Goal: Task Accomplishment & Management: Manage account settings

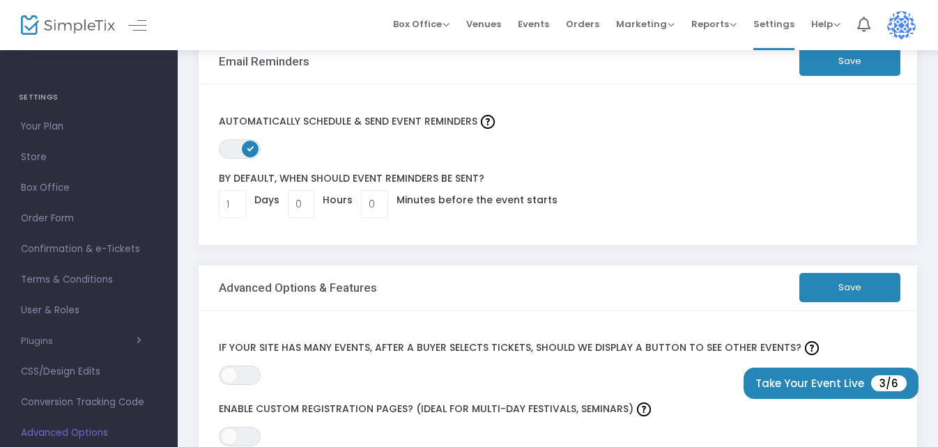
scroll to position [70, 0]
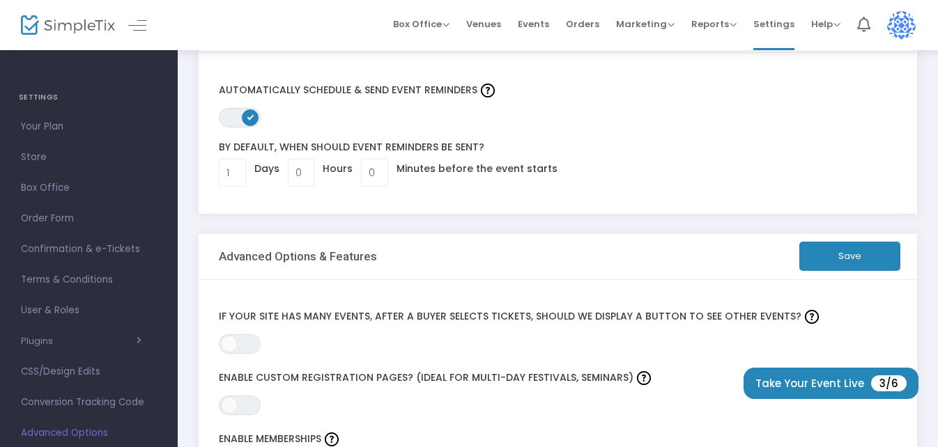
click at [250, 117] on span "ON" at bounding box center [250, 116] width 7 height 7
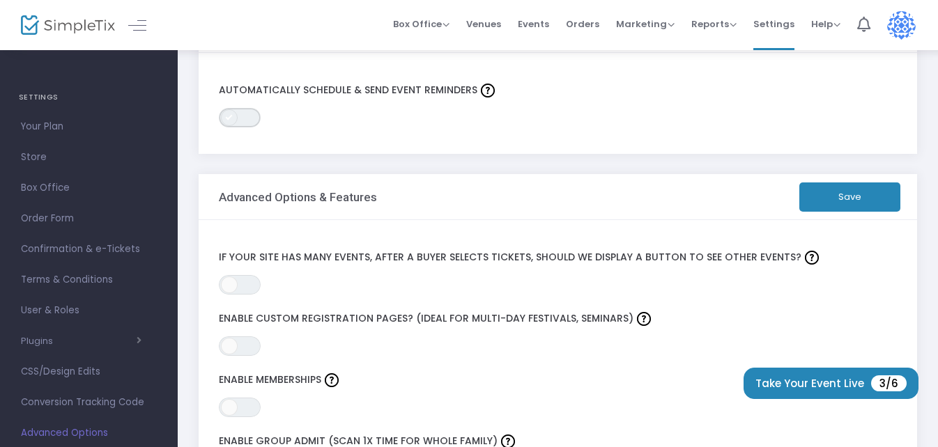
click at [249, 119] on span "ON OFF" at bounding box center [240, 118] width 42 height 20
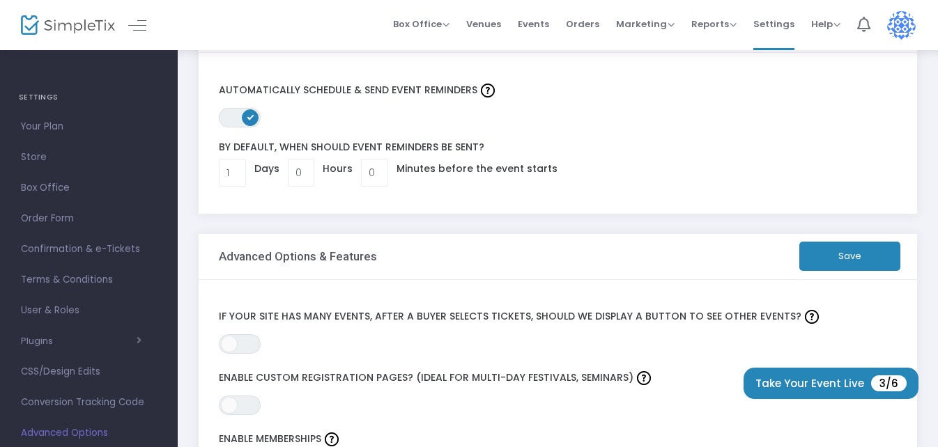
click at [249, 119] on span "ON" at bounding box center [250, 116] width 7 height 7
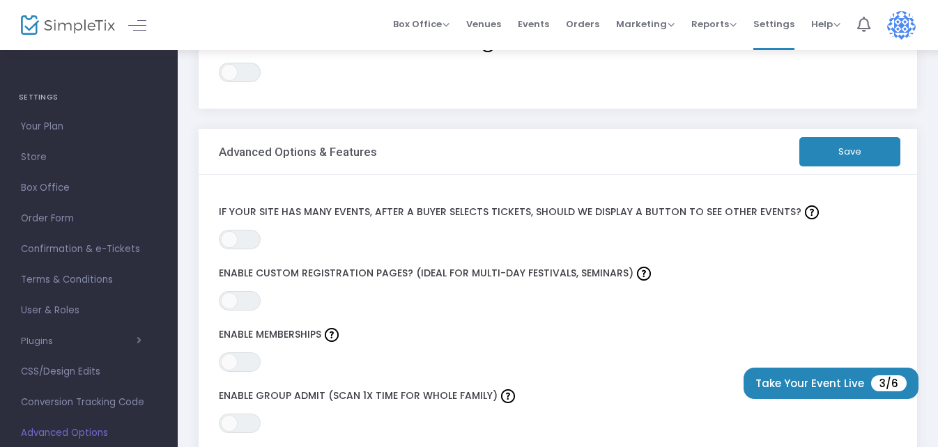
scroll to position [139, 0]
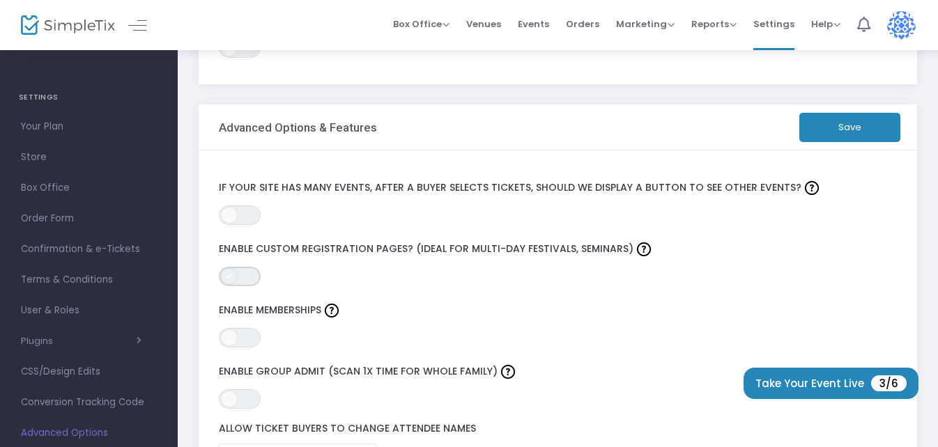
click at [241, 280] on span "ON OFF" at bounding box center [240, 277] width 42 height 20
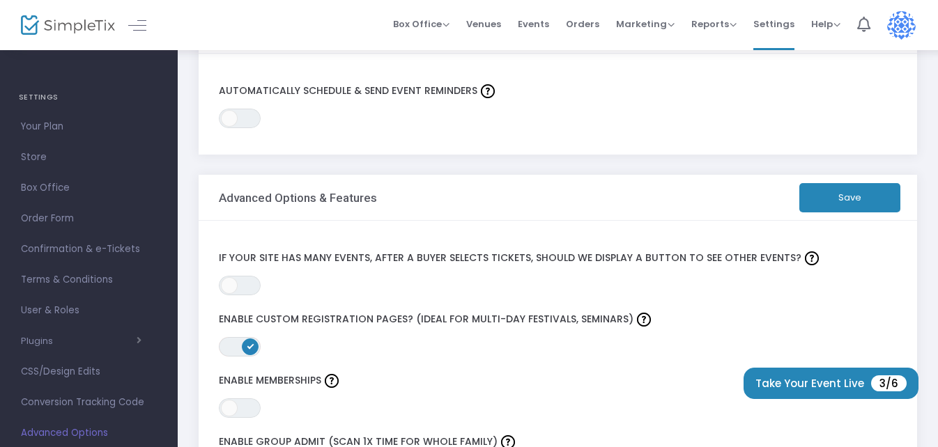
scroll to position [70, 0]
click at [839, 194] on button "Save" at bounding box center [849, 197] width 101 height 29
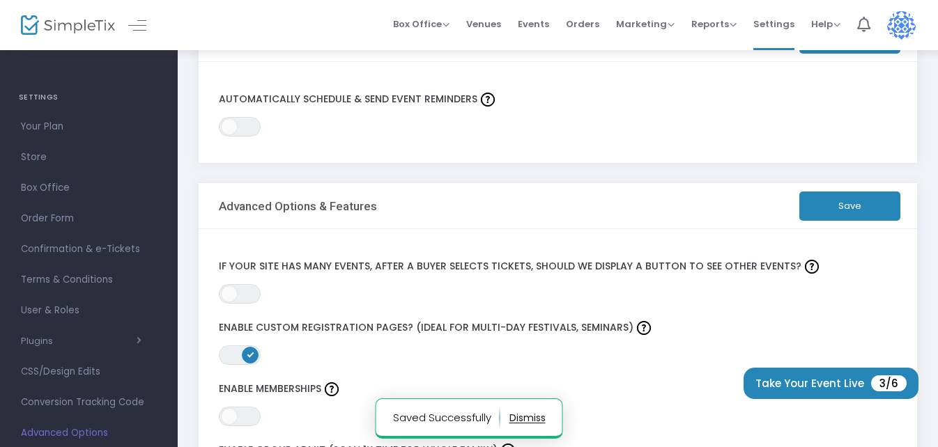
scroll to position [0, 0]
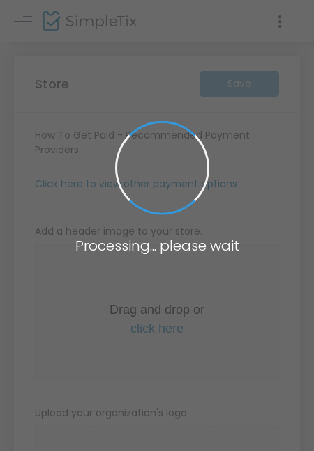
type input "[URL]"
radio input "true"
type input "[PERSON_NAME] family reunion 2026"
type input "9412846195"
type input "[EMAIL_ADDRESS][DOMAIN_NAME]"
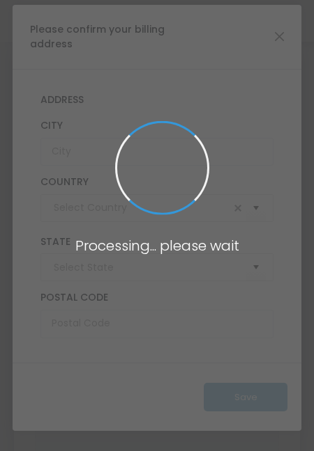
type input "[GEOGRAPHIC_DATA]"
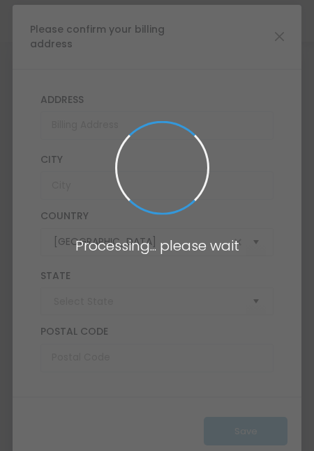
type input "[US_STATE]"
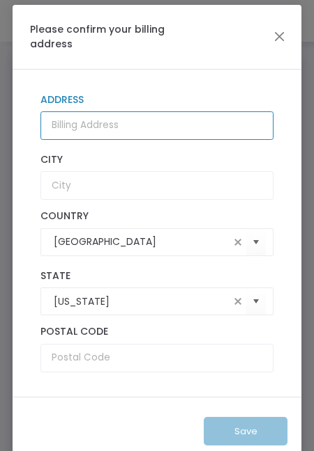
click at [80, 128] on input "Address" at bounding box center [156, 125] width 233 height 29
type input "[STREET_ADDRESS]"
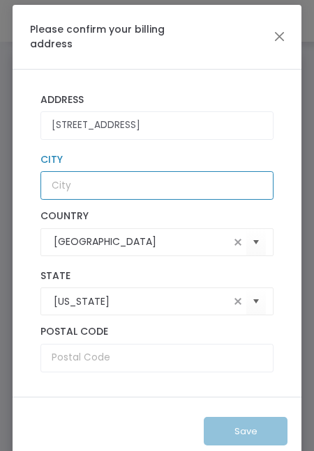
type input "[GEOGRAPHIC_DATA]"
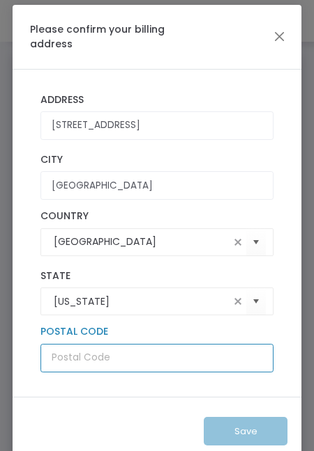
type input "34243"
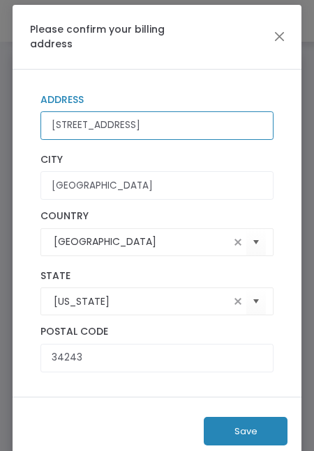
click at [159, 128] on input "[STREET_ADDRESS]" at bounding box center [156, 125] width 233 height 29
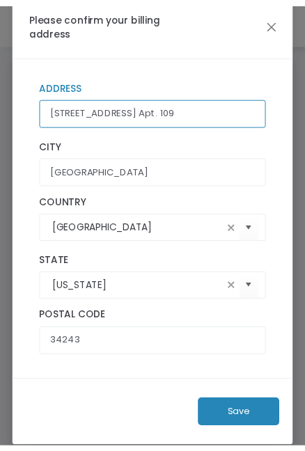
scroll to position [19, 0]
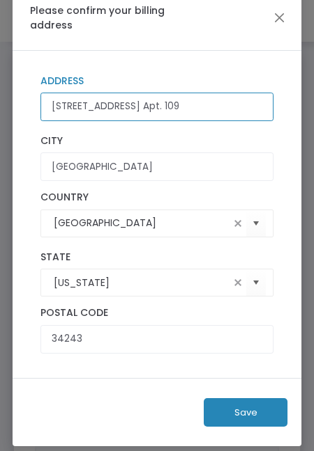
type input "[STREET_ADDRESS] Apt. 109"
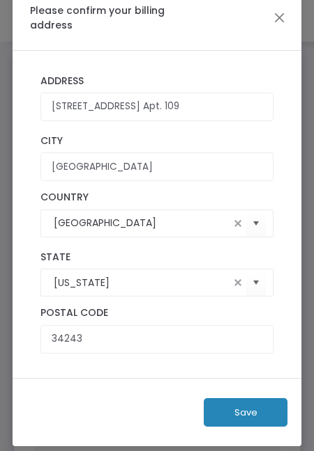
click at [240, 412] on button "Save" at bounding box center [245, 413] width 84 height 29
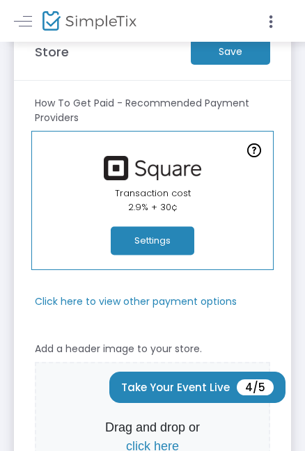
scroll to position [0, 0]
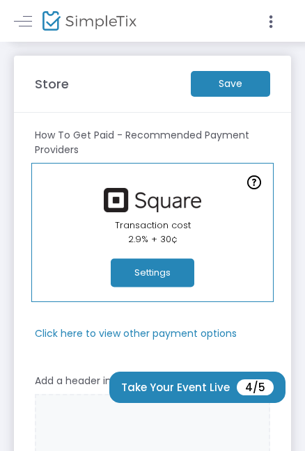
click at [214, 94] on m-button "Save" at bounding box center [230, 84] width 79 height 26
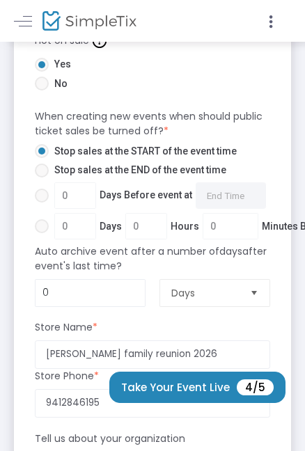
scroll to position [1045, 0]
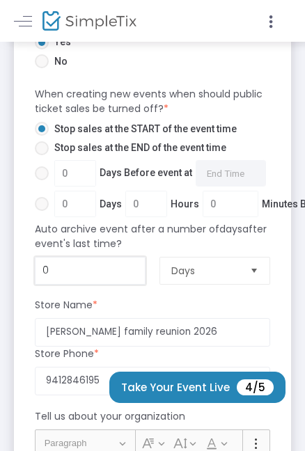
click at [81, 271] on input "0" at bounding box center [90, 271] width 109 height 26
type input "45"
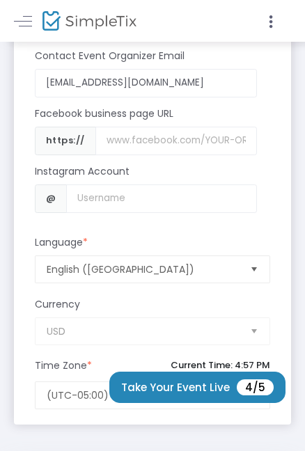
scroll to position [1662, 0]
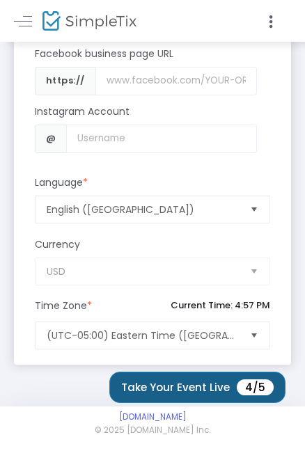
click at [166, 391] on button "Take Your Event Live 4/5" at bounding box center [197, 387] width 176 height 31
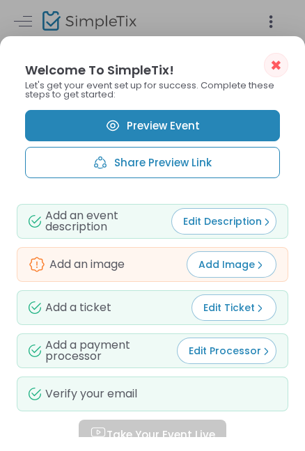
scroll to position [0, 0]
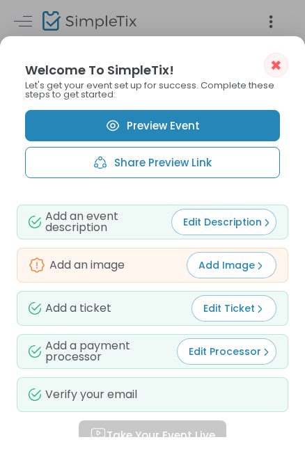
click at [215, 352] on span "Edit Processor" at bounding box center [230, 352] width 82 height 14
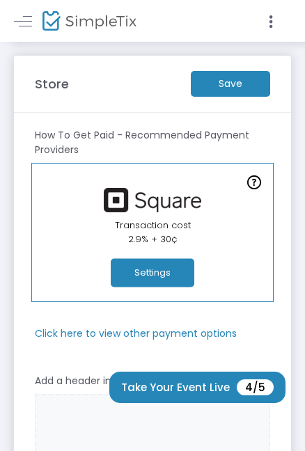
click at [154, 268] on button "Settings" at bounding box center [153, 273] width 84 height 29
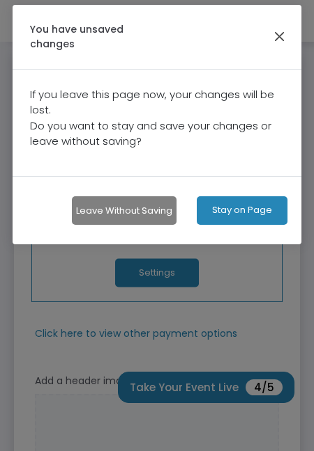
click at [277, 29] on button "button" at bounding box center [279, 37] width 18 height 18
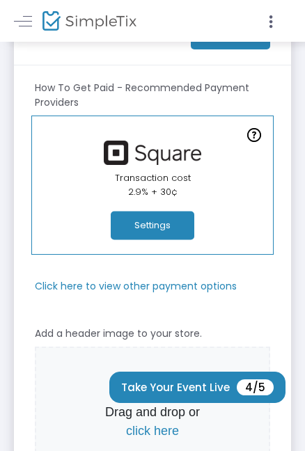
scroll to position [70, 0]
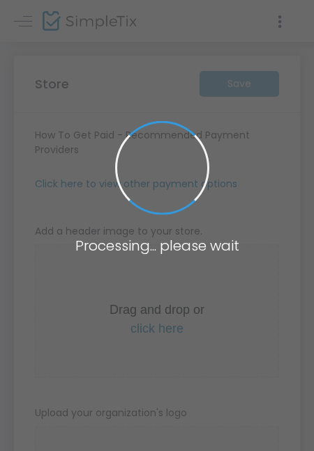
type input "[URL]"
radio input "true"
type input "[PERSON_NAME] family reunion 2026"
type input "9412846195"
type input "[EMAIL_ADDRESS][DOMAIN_NAME]"
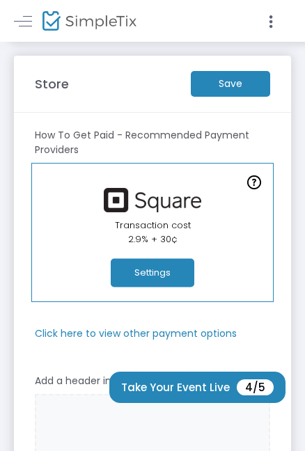
click at [140, 269] on button "Settings" at bounding box center [153, 273] width 84 height 29
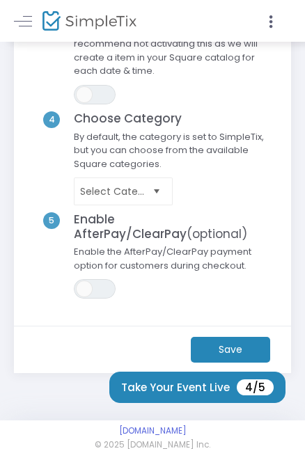
scroll to position [309, 0]
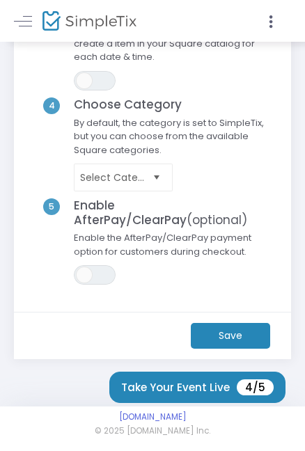
click at [215, 331] on m-button "Save" at bounding box center [230, 336] width 79 height 26
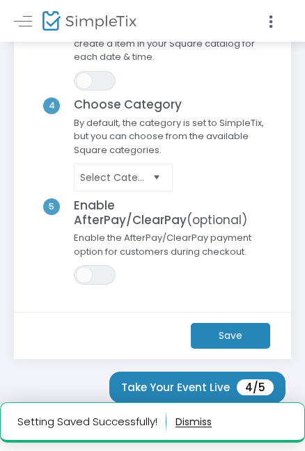
click at [222, 335] on m-button "Save" at bounding box center [230, 336] width 79 height 26
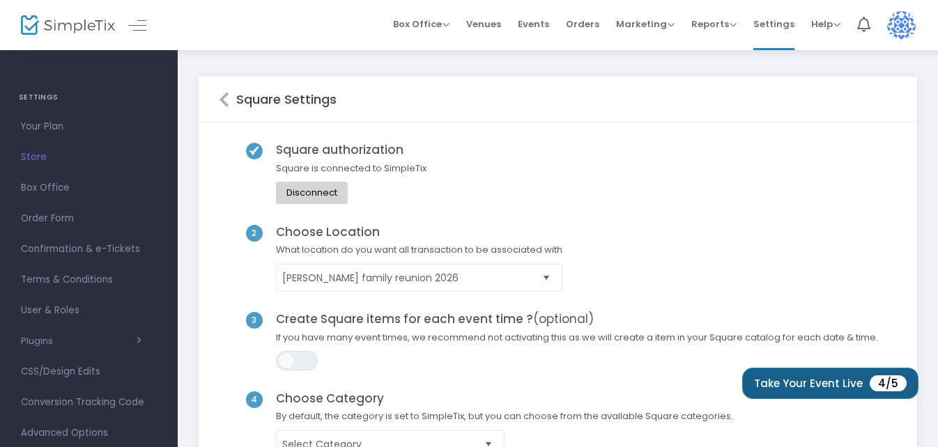
click at [832, 380] on button "Take Your Event Live 4/5" at bounding box center [830, 383] width 176 height 31
